Goal: Entertainment & Leisure: Consume media (video, audio)

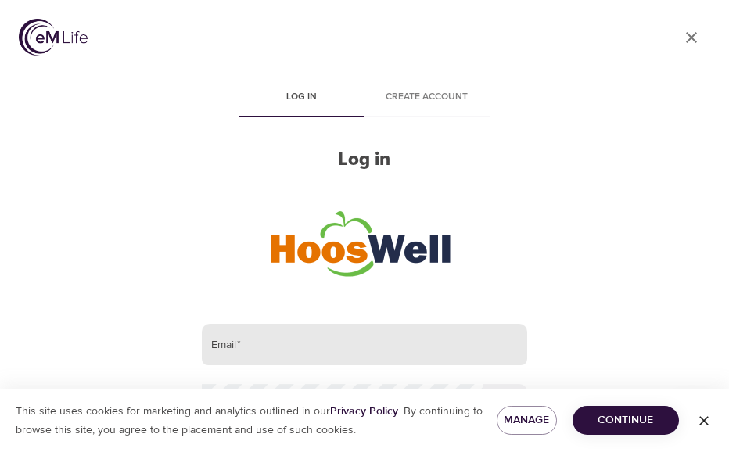
click at [277, 340] on input "email" at bounding box center [364, 345] width 325 height 42
type input "[EMAIL_ADDRESS][US_STATE][DOMAIN_NAME]"
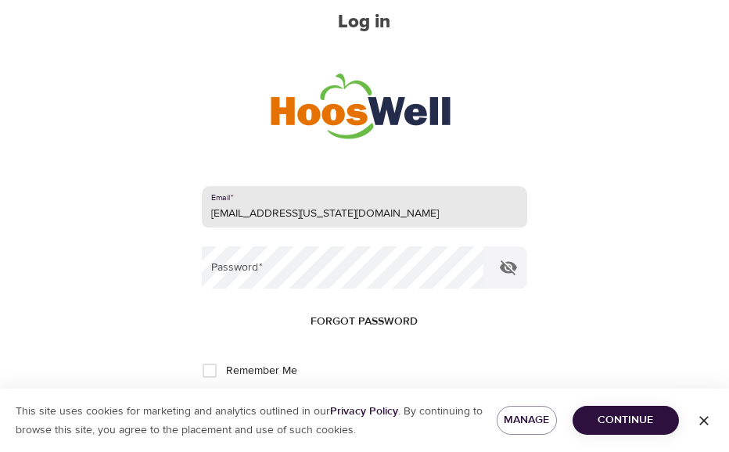
scroll to position [199, 0]
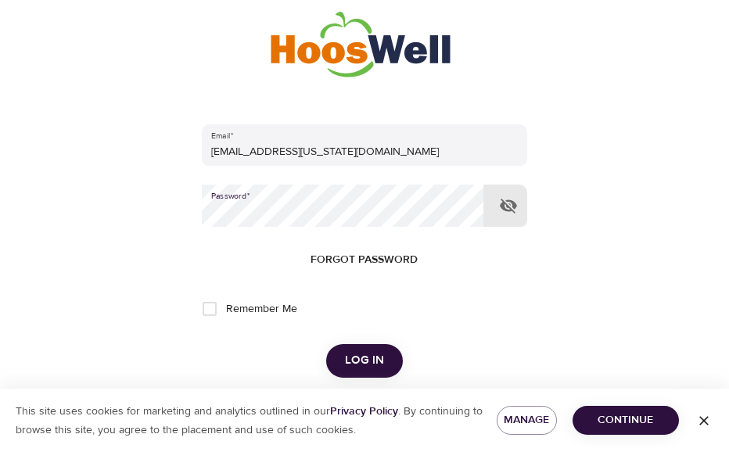
click at [326, 344] on button "Log in" at bounding box center [364, 360] width 77 height 33
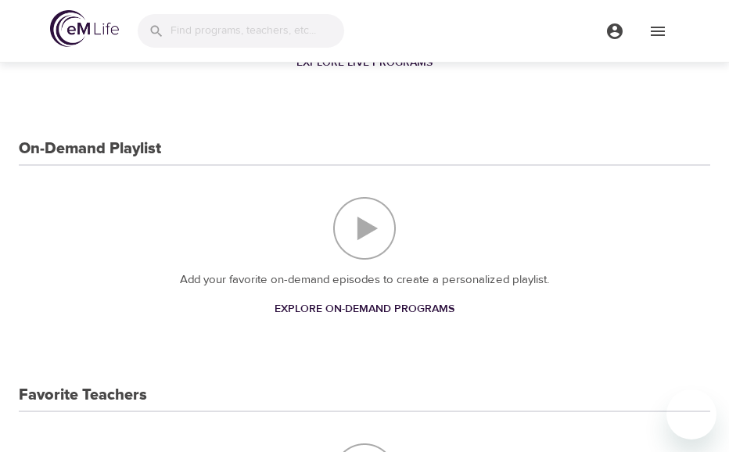
scroll to position [529, 0]
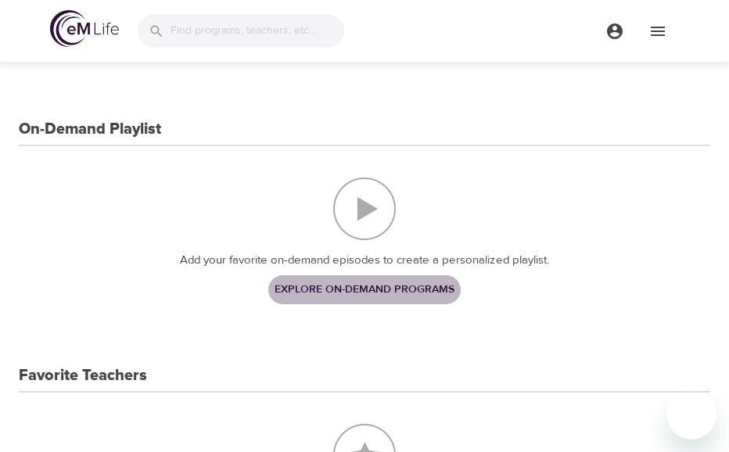
click at [376, 295] on span "Explore On-Demand Programs" at bounding box center [364, 290] width 180 height 20
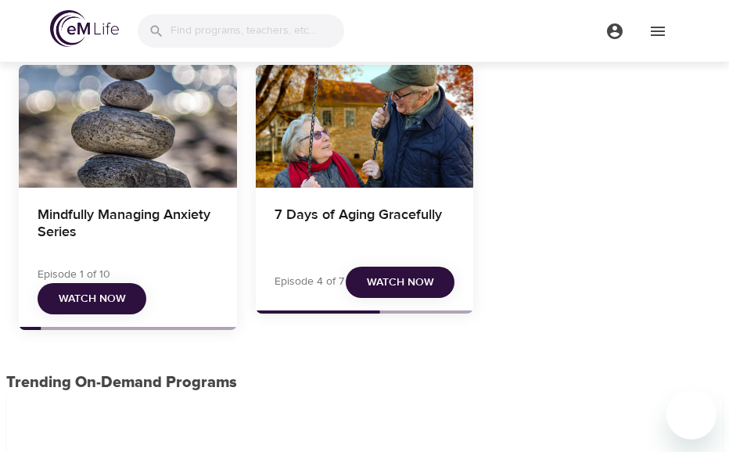
scroll to position [129, 0]
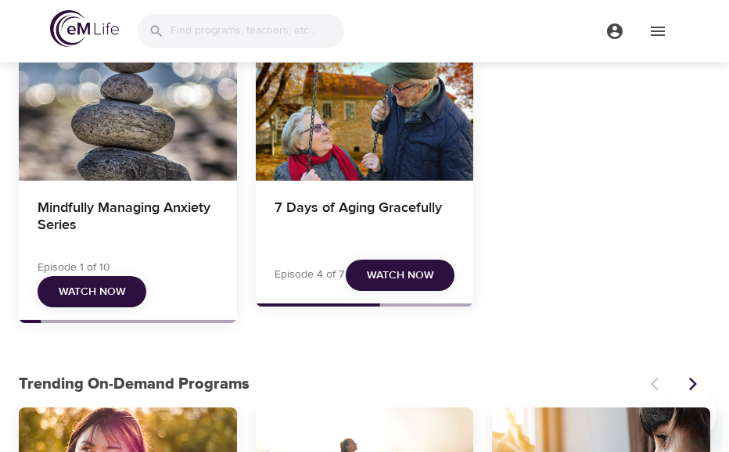
click at [397, 99] on div "7 Days of Aging Gracefully" at bounding box center [365, 119] width 218 height 123
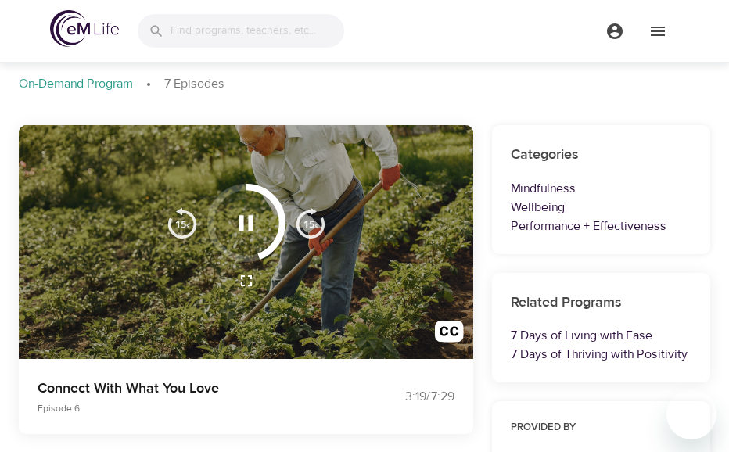
scroll to position [63, 0]
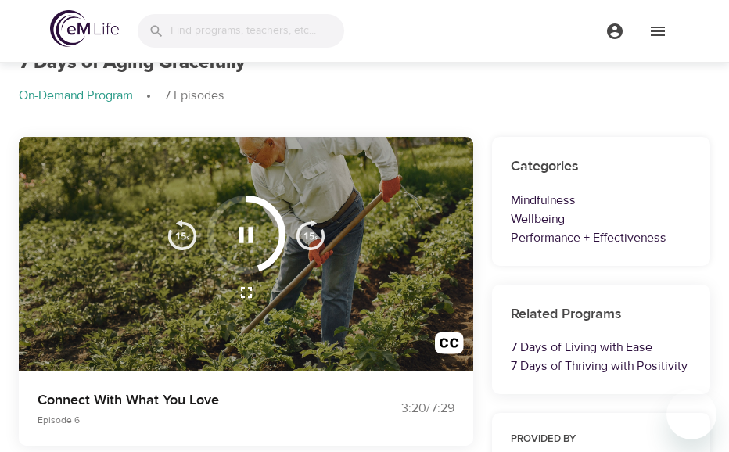
click at [249, 223] on icon "button" at bounding box center [245, 234] width 27 height 27
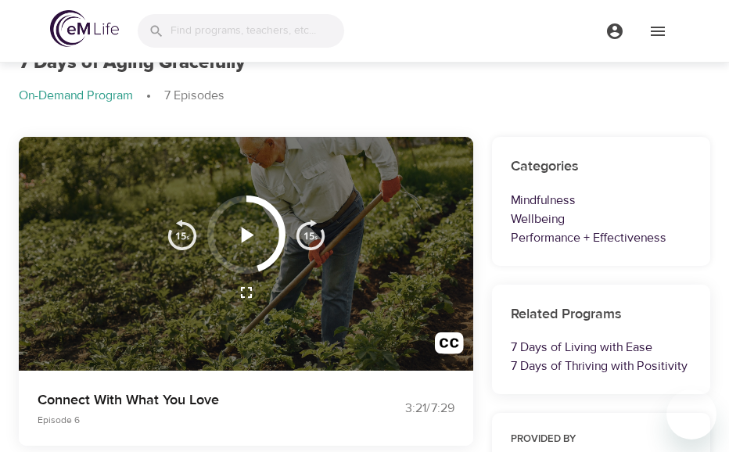
click at [241, 251] on button "button" at bounding box center [246, 235] width 46 height 46
click at [246, 230] on icon "button" at bounding box center [248, 235] width 13 height 16
